Goal: Task Accomplishment & Management: Complete application form

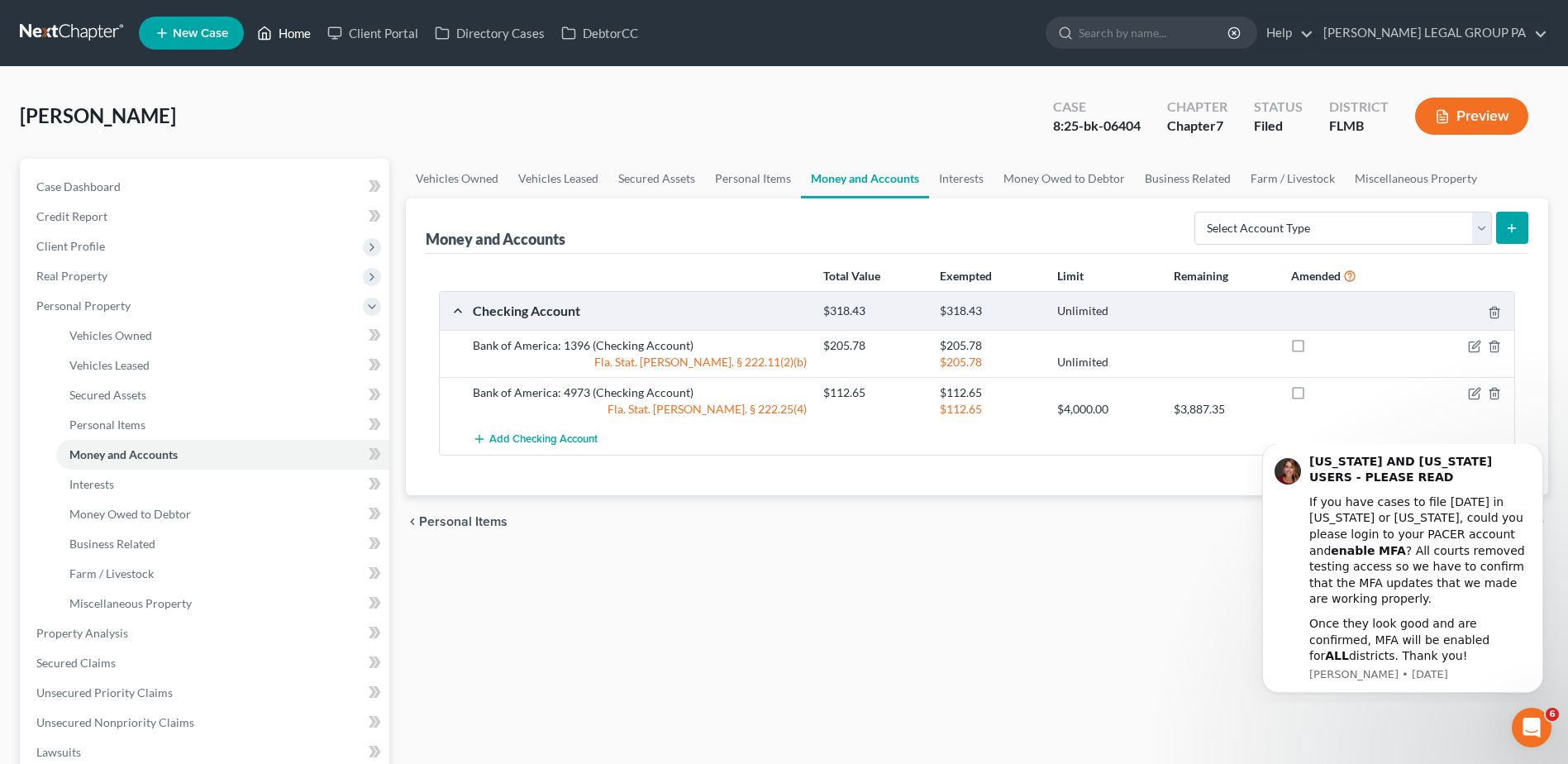
click at [293, 32] on link "Home" at bounding box center [283, 33] width 70 height 30
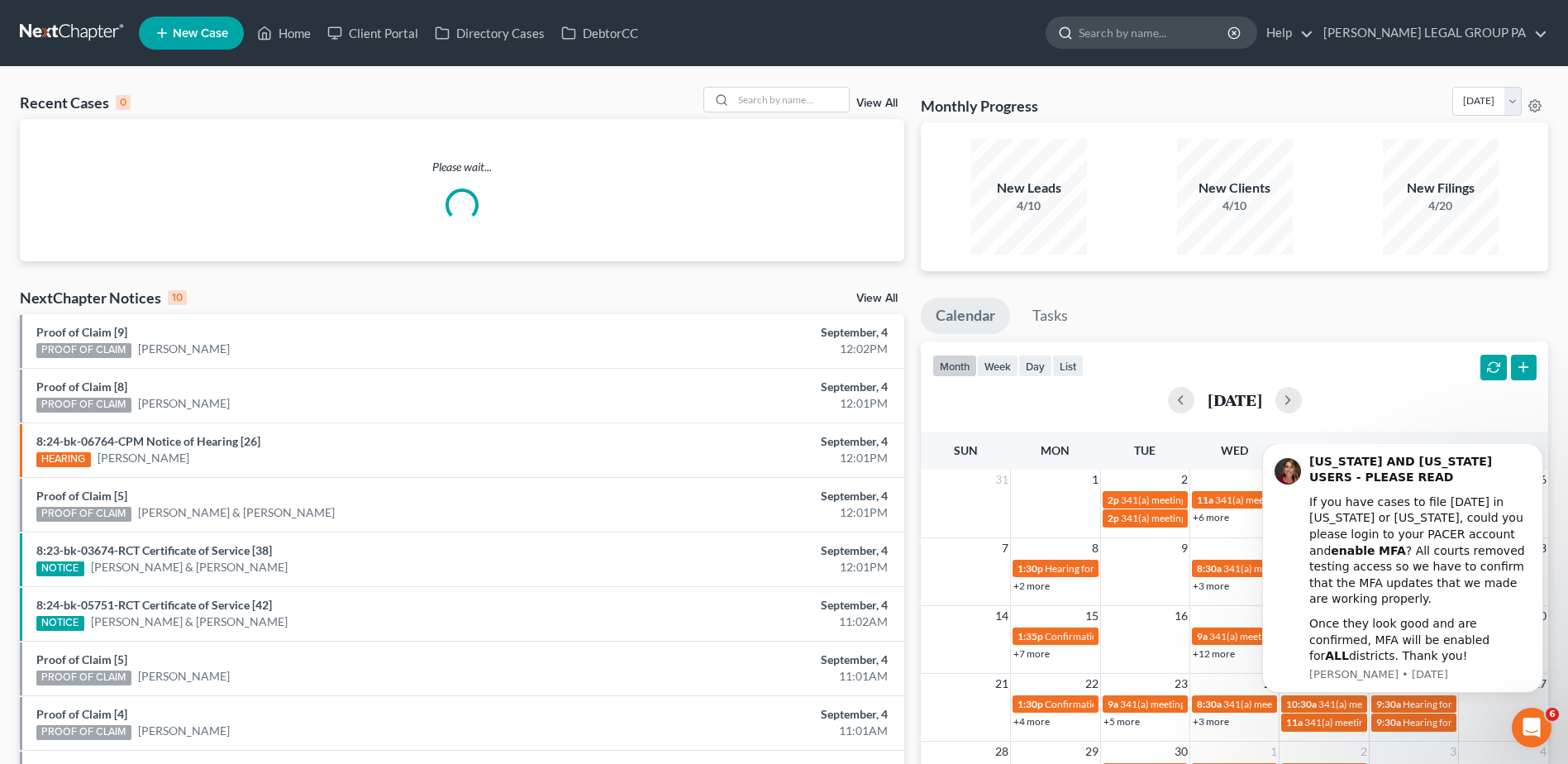
click at [1198, 35] on input "search" at bounding box center [1154, 33] width 151 height 30
paste input "[PERSON_NAME]"
type input "[PERSON_NAME]"
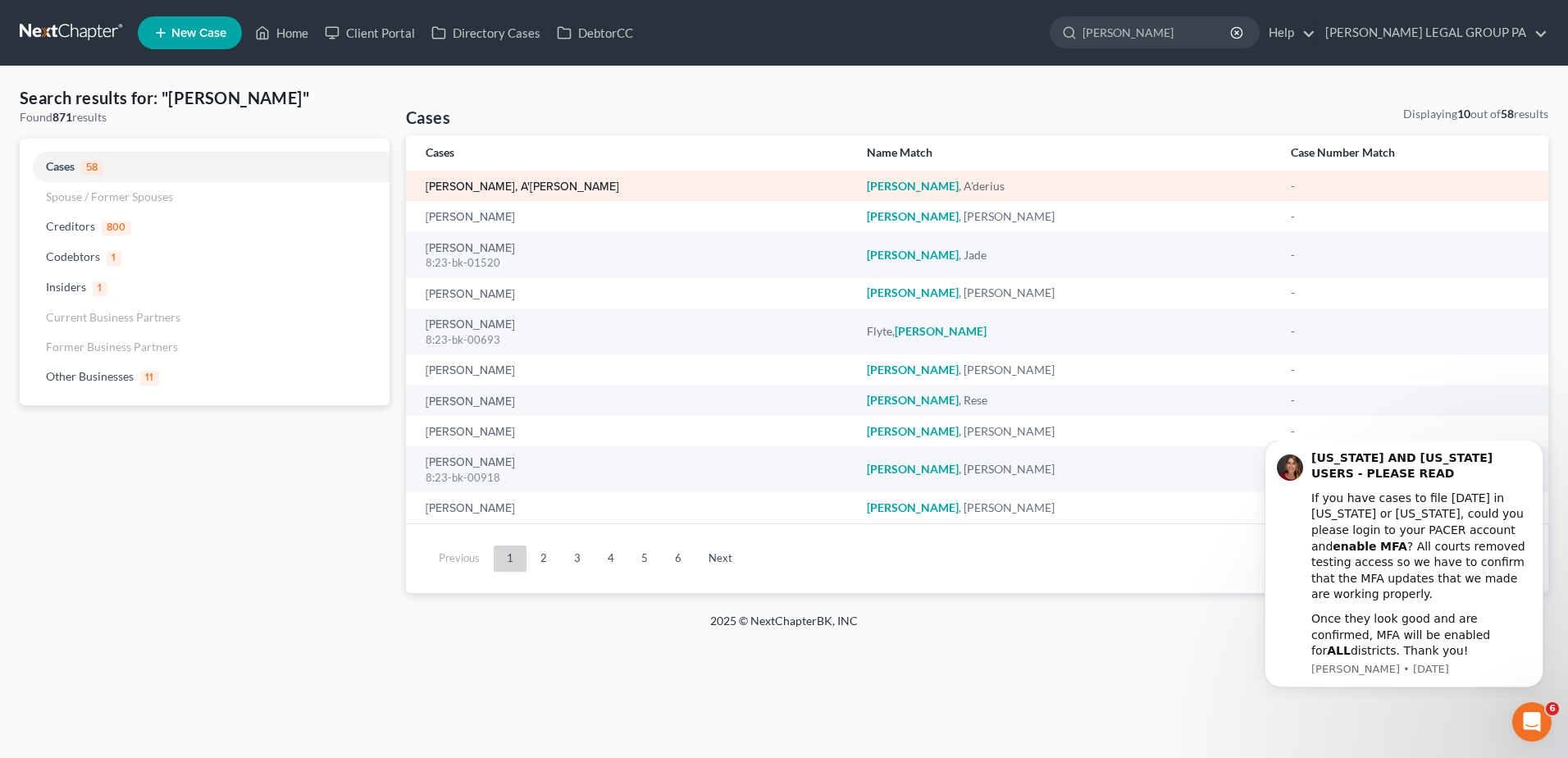
click at [481, 182] on link "[PERSON_NAME], A'[PERSON_NAME]" at bounding box center [522, 187] width 194 height 11
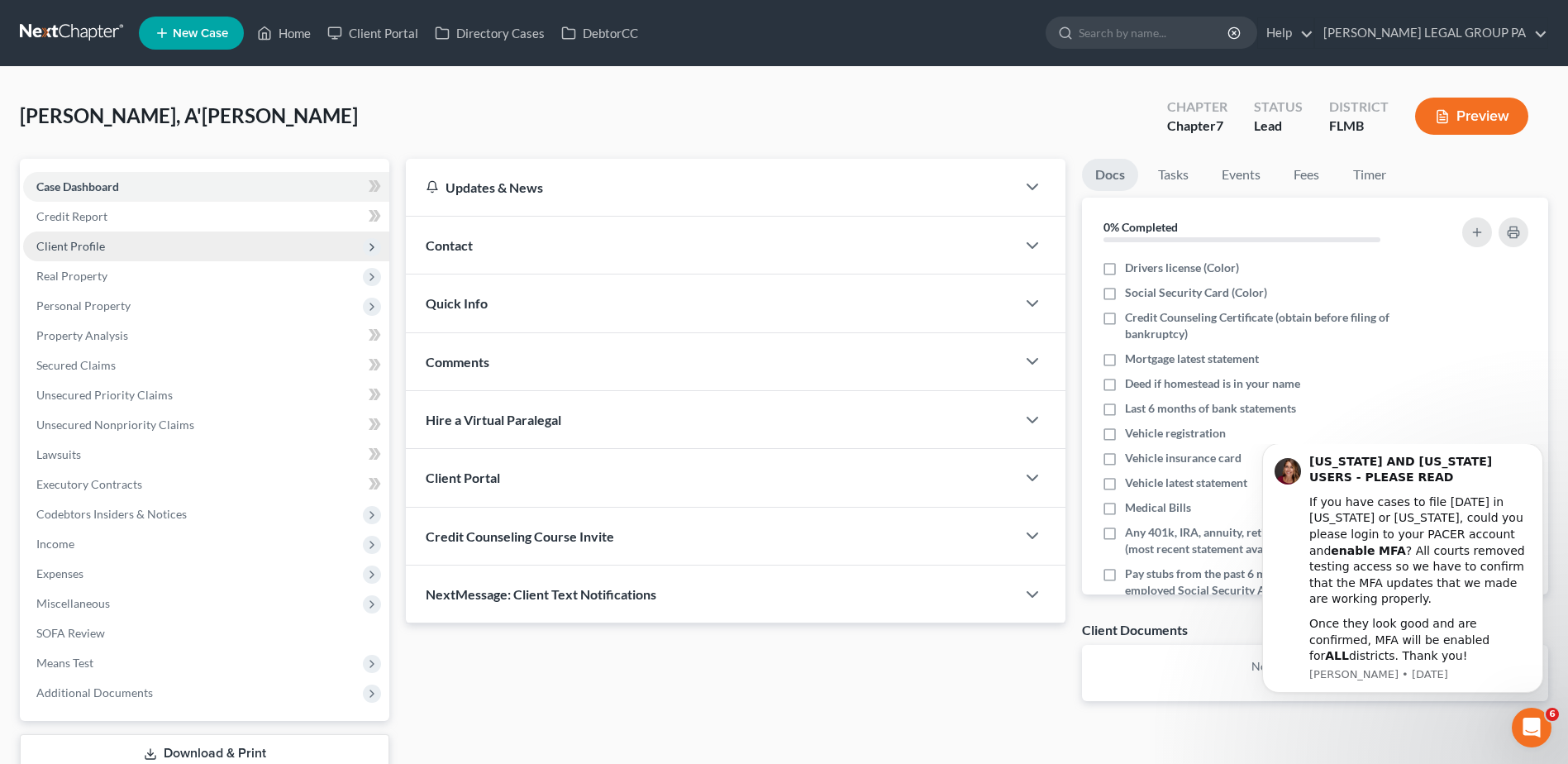
click at [95, 251] on span "Client Profile" at bounding box center [70, 246] width 68 height 14
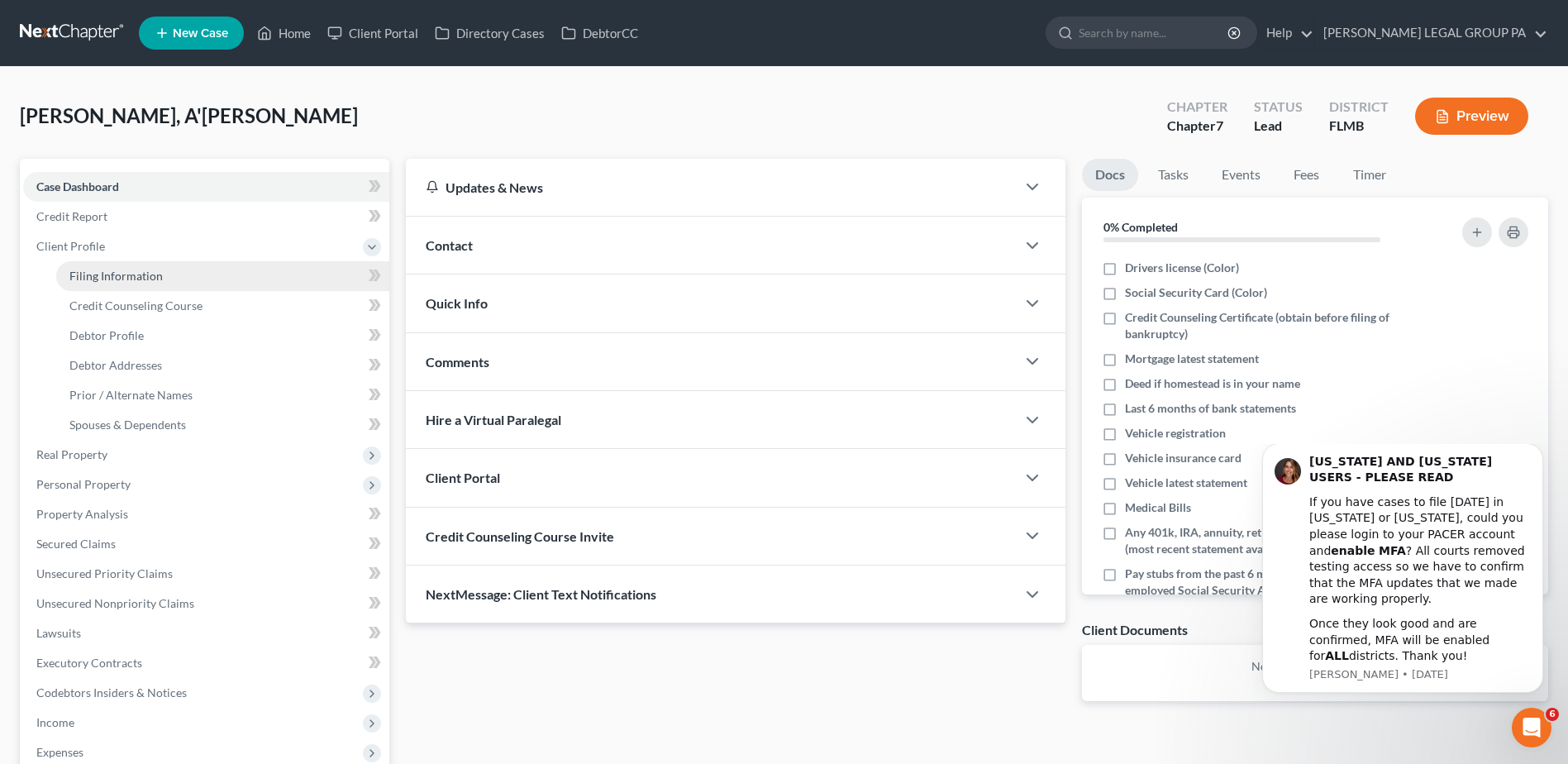
click at [122, 280] on span "Filing Information" at bounding box center [115, 276] width 93 height 14
select select "1"
select select "0"
select select "15"
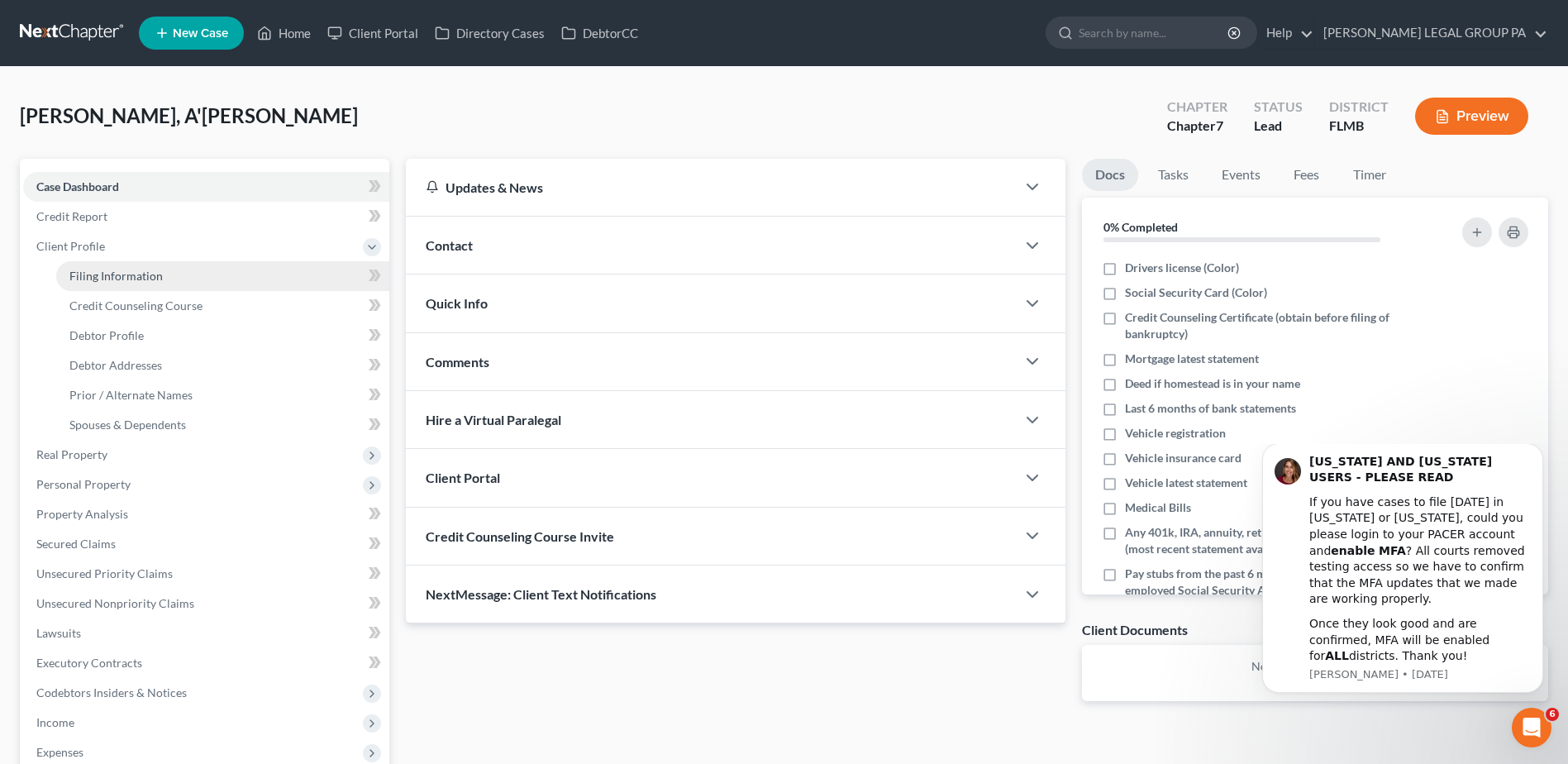
select select "0"
select select "9"
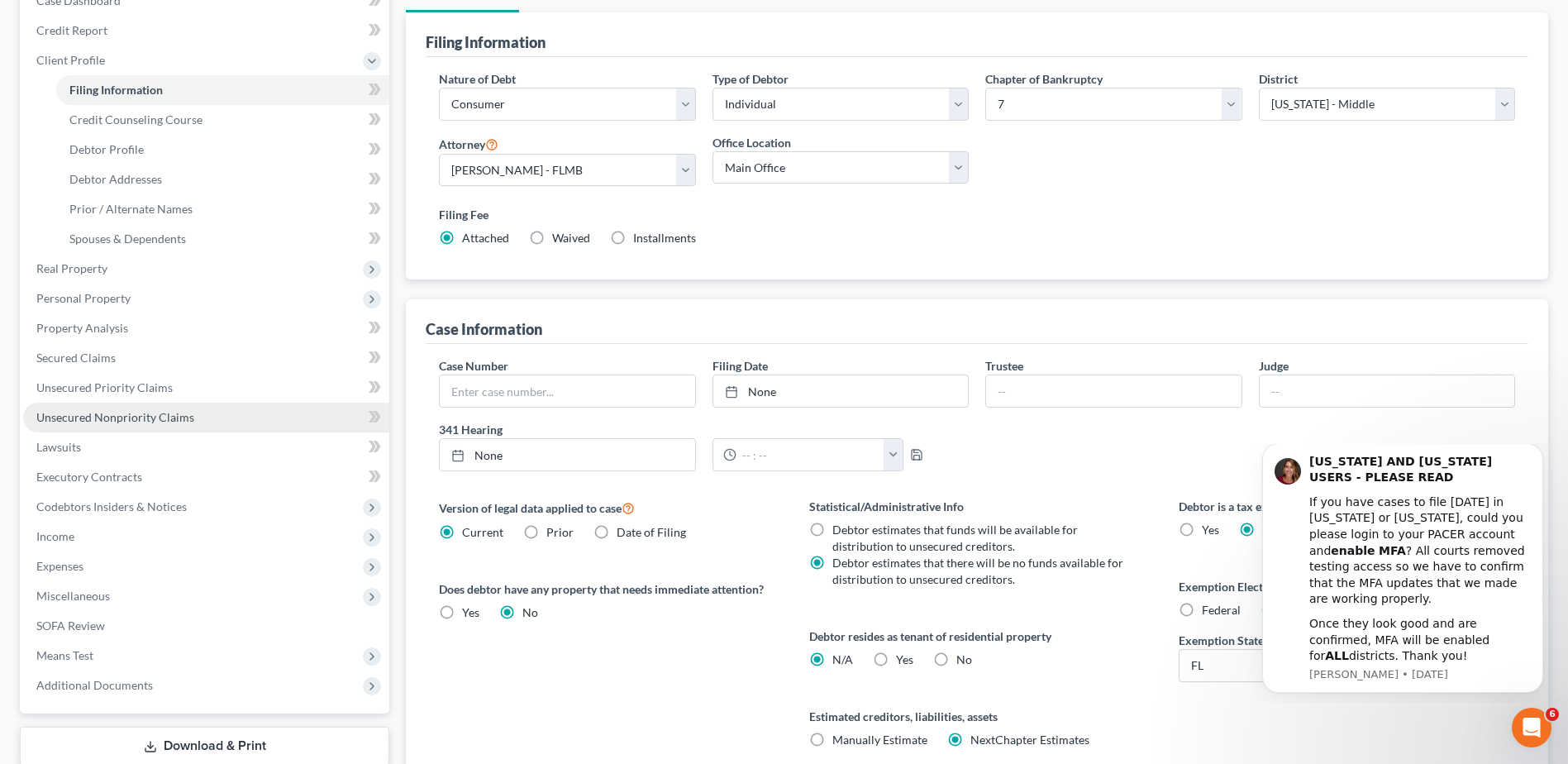
scroll to position [248, 0]
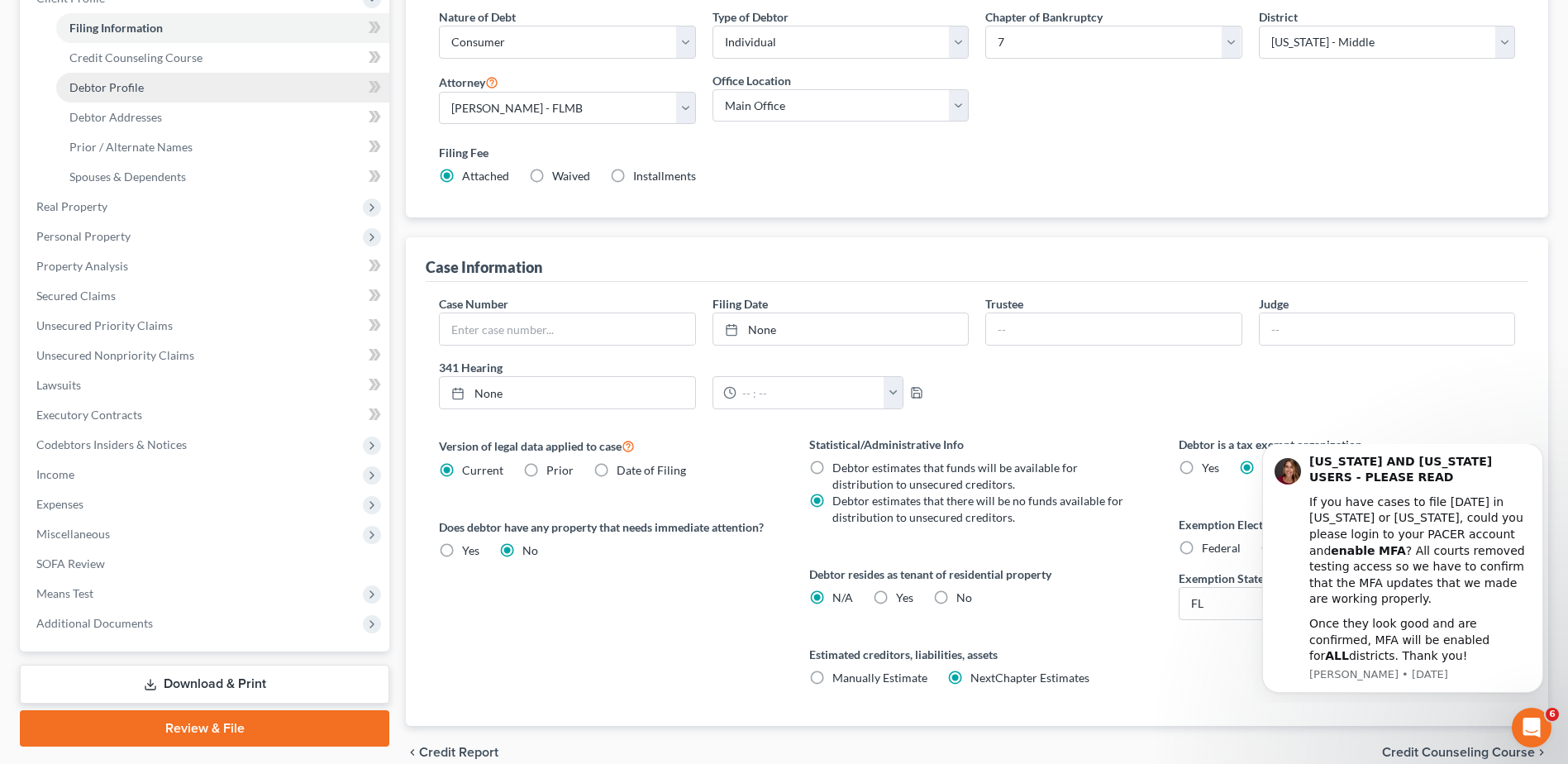
click at [106, 93] on span "Debtor Profile" at bounding box center [107, 87] width 75 height 14
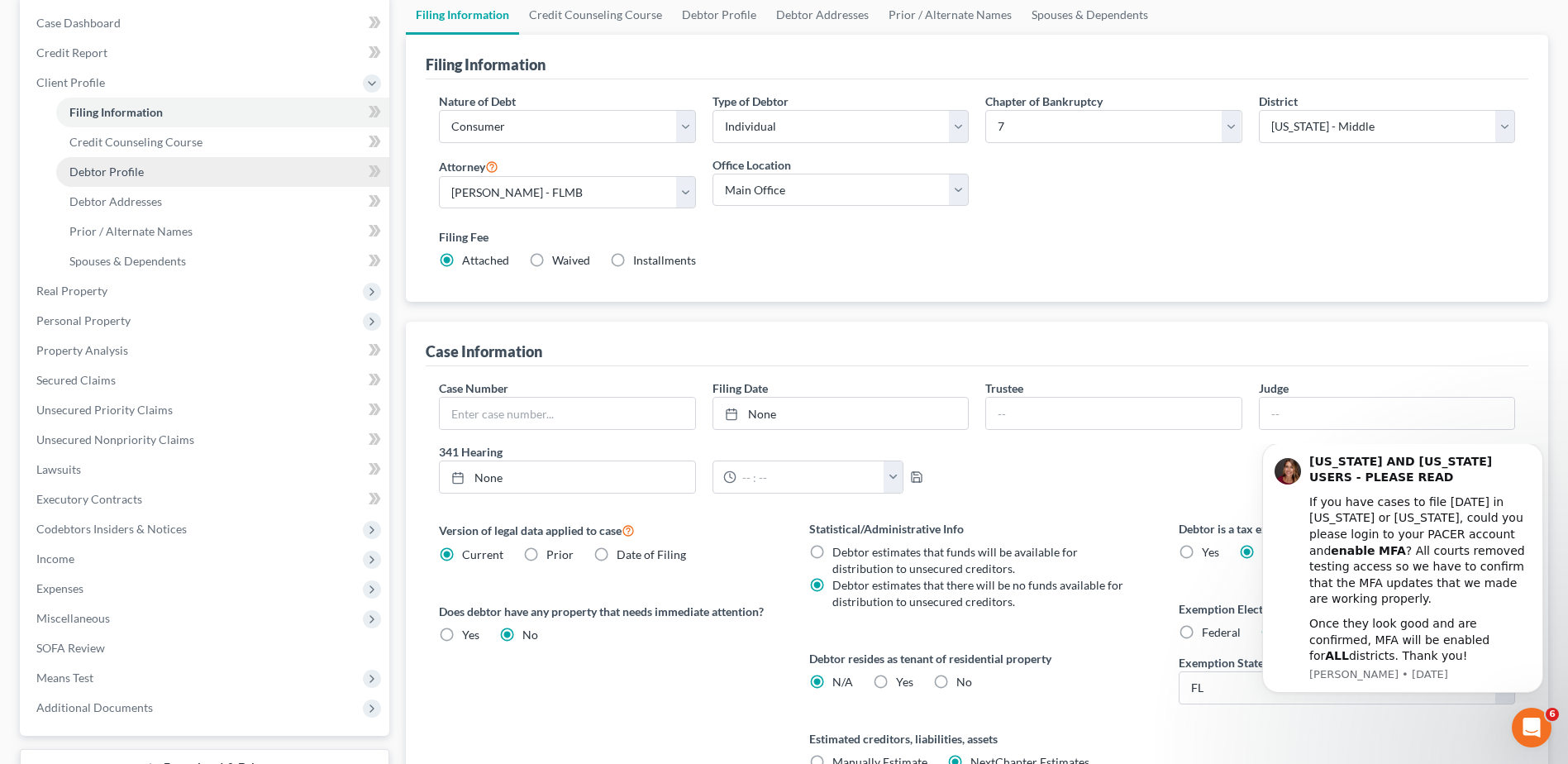
select select "0"
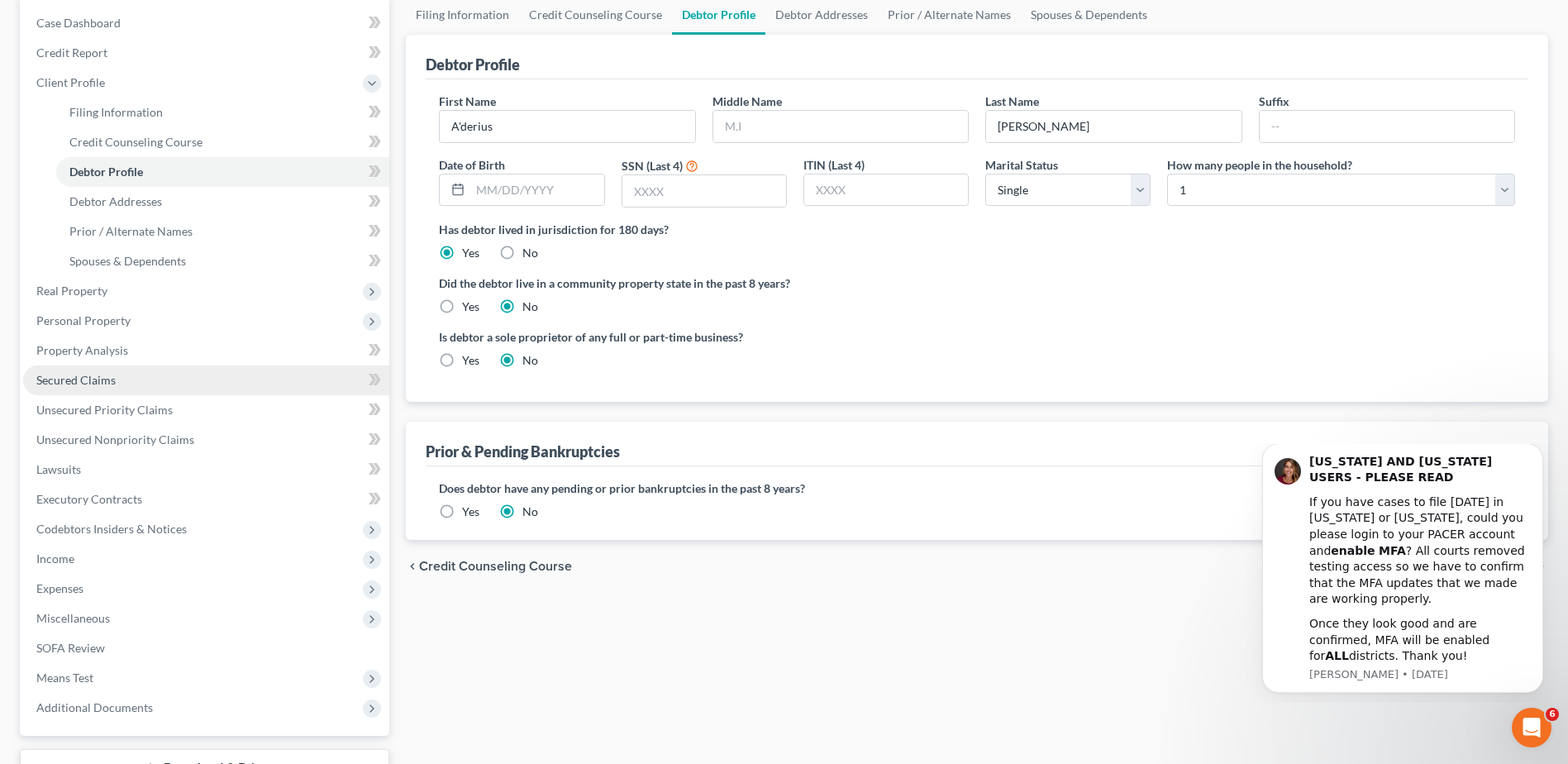
scroll to position [165, 0]
